Goal: Share content

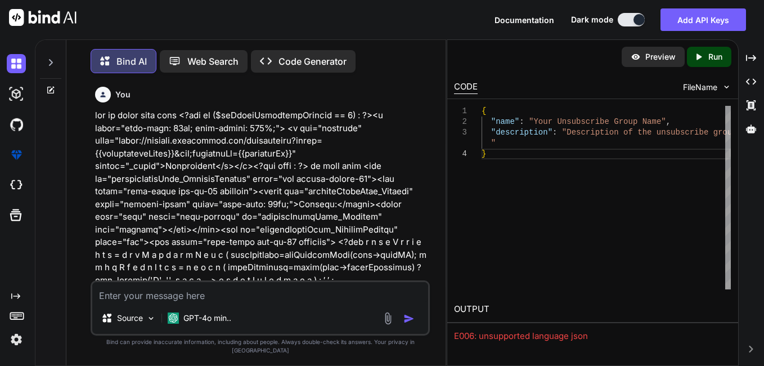
scroll to position [10935, 0]
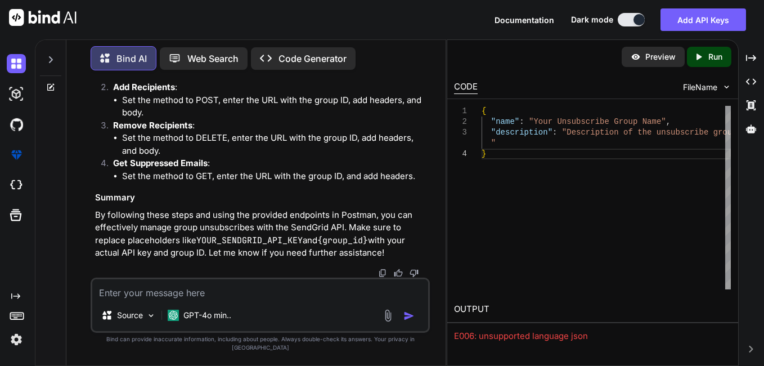
click at [159, 297] on textarea at bounding box center [260, 289] width 336 height 20
paste textarea "Worked on to save the data of users who unsubscribe email into the database. fi…"
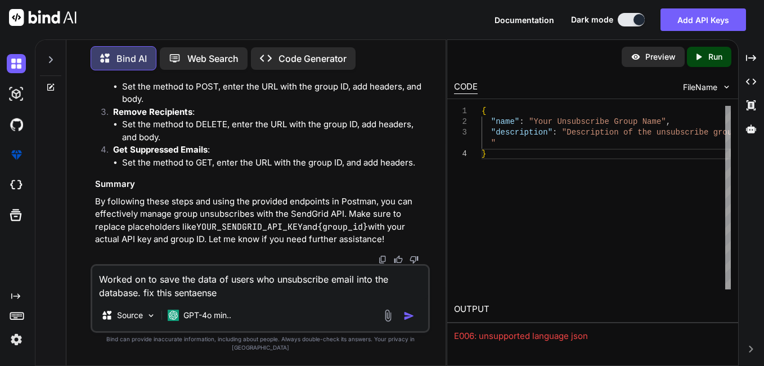
type textarea "Worked on to save the data of users who unsubscribe email into the database. fi…"
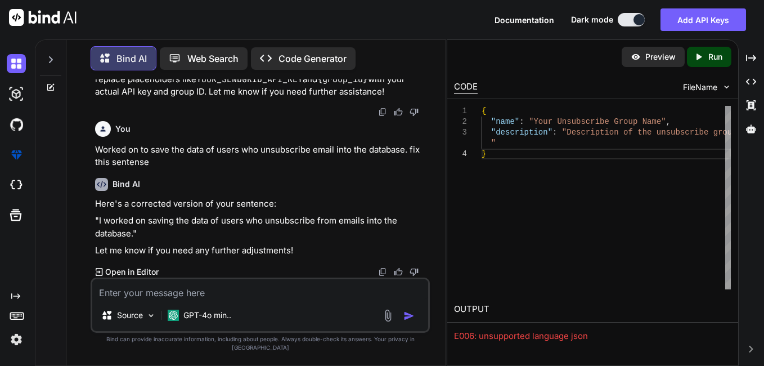
scroll to position [12707, 0]
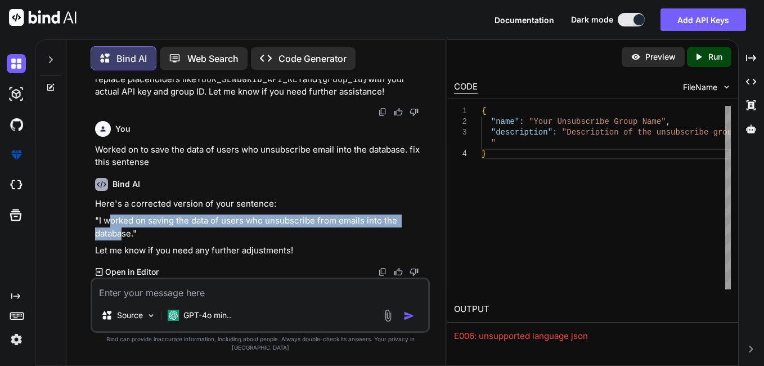
drag, startPoint x: 108, startPoint y: 227, endPoint x: 120, endPoint y: 234, distance: 14.2
click at [121, 236] on p ""I worked on saving the data of users who unsubscribe from emails into the data…" at bounding box center [261, 226] width 332 height 25
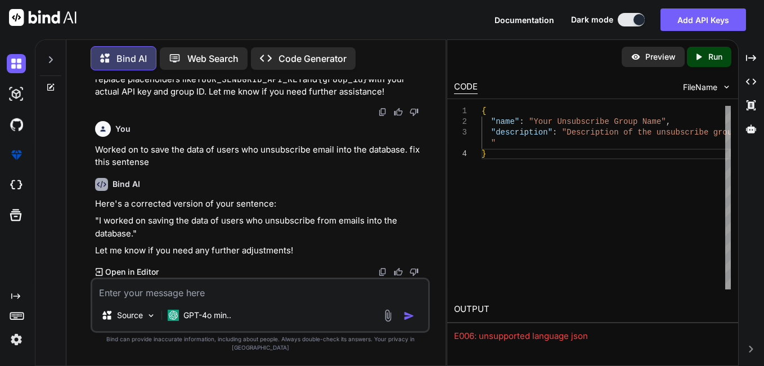
drag, startPoint x: 120, startPoint y: 234, endPoint x: 105, endPoint y: 228, distance: 15.9
click at [105, 228] on p ""I worked on saving the data of users who unsubscribe from emails into the data…" at bounding box center [261, 226] width 332 height 25
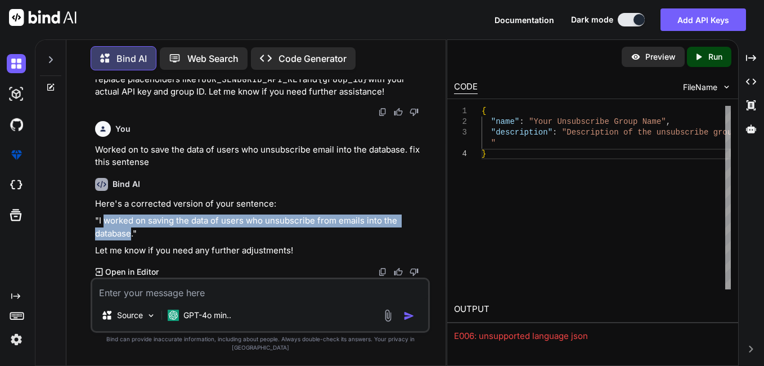
drag, startPoint x: 103, startPoint y: 228, endPoint x: 132, endPoint y: 241, distance: 30.7
click at [132, 240] on p ""I worked on saving the data of users who unsubscribe from emails into the data…" at bounding box center [261, 226] width 332 height 25
copy p "worked on saving the data of users who unsubscribe from emails into the database"
